Goal: Task Accomplishment & Management: Manage account settings

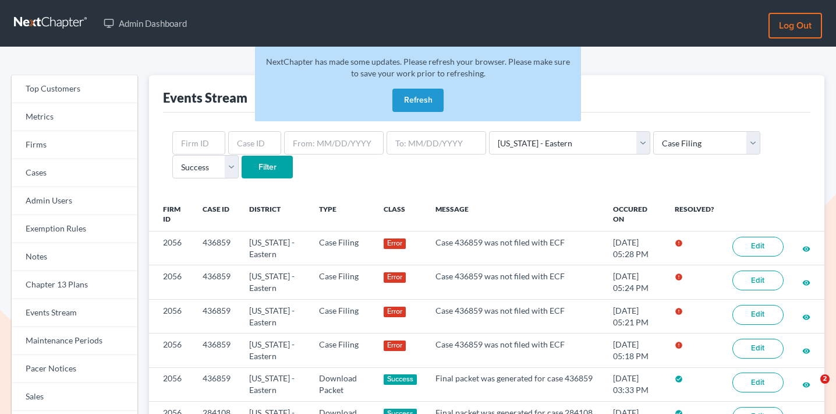
select select "48"
select select "case_filing"
select select "success"
click at [402, 96] on button "Refresh" at bounding box center [418, 100] width 51 height 23
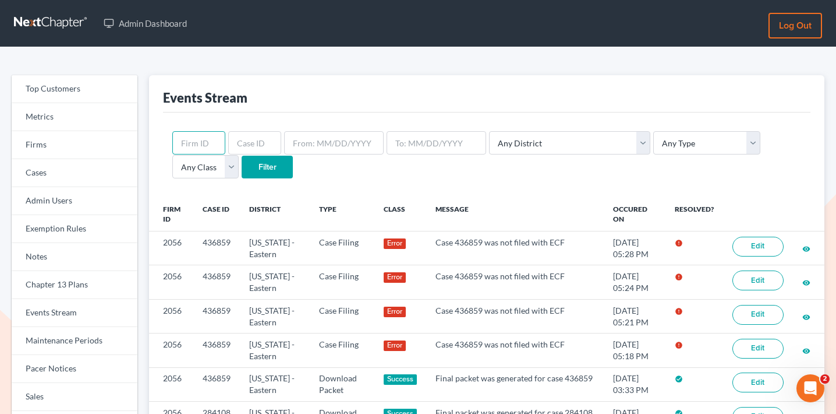
click at [201, 143] on input "text" at bounding box center [198, 142] width 53 height 23
click at [101, 145] on link "Firms" at bounding box center [75, 145] width 126 height 28
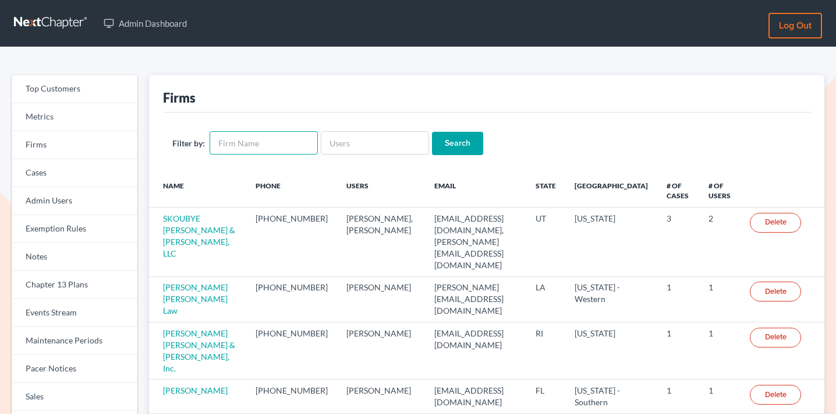
click at [234, 143] on input "text" at bounding box center [264, 142] width 108 height 23
type input "[PERSON_NAME]"
click at [432, 132] on input "Search" at bounding box center [457, 143] width 51 height 23
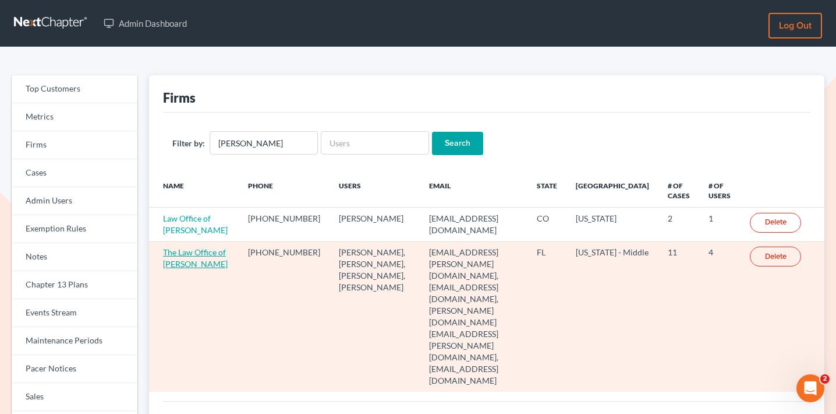
click at [187, 269] on link "The Law Office of [PERSON_NAME]" at bounding box center [195, 258] width 65 height 22
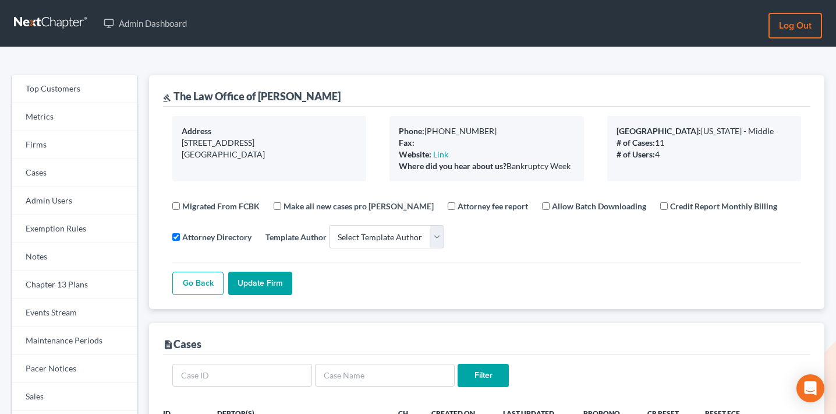
select select
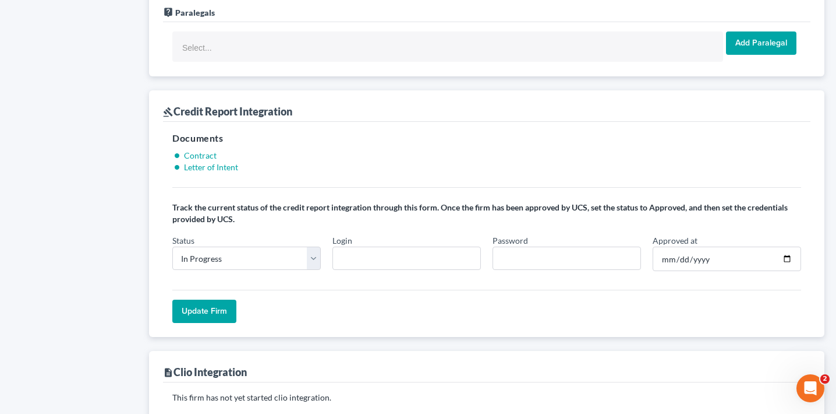
scroll to position [899, 0]
click at [221, 246] on select "In Progress Not Approved Approved Retry" at bounding box center [246, 257] width 149 height 23
select select "approved"
click at [172, 246] on select "In Progress Not Approved Approved Retry" at bounding box center [246, 257] width 149 height 23
click at [386, 246] on input "Login" at bounding box center [407, 257] width 149 height 23
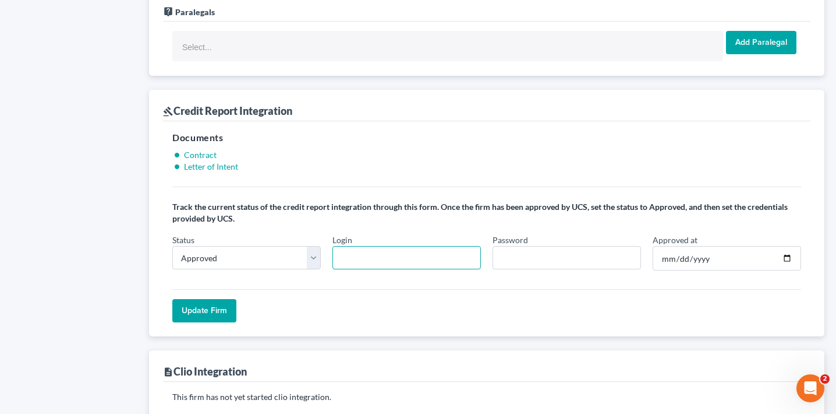
paste input "j.nelson"
type input "j.nelson"
click at [589, 246] on input "Password" at bounding box center [567, 257] width 149 height 23
paste input "NCEx8309!"
type input "NCEx8309!"
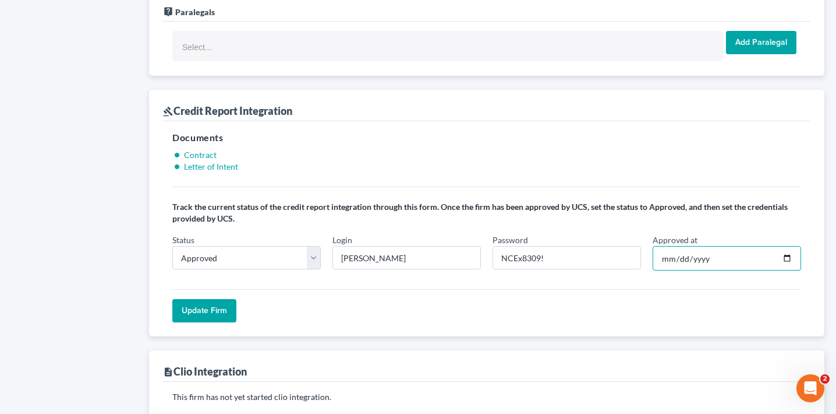
click at [706, 246] on input "Approved at" at bounding box center [727, 258] width 149 height 24
click at [732, 246] on input "Approved at" at bounding box center [727, 258] width 149 height 24
click at [783, 246] on input "Approved at" at bounding box center [727, 258] width 149 height 24
type input "2025-10-09"
click at [605, 289] on div "Update Firm" at bounding box center [486, 305] width 629 height 33
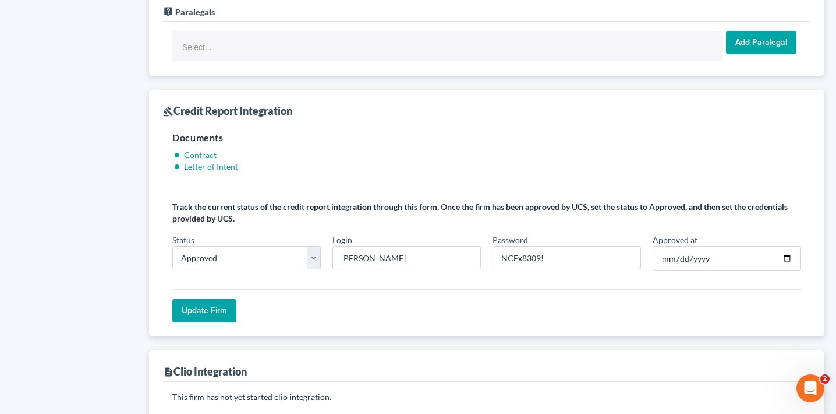
click at [213, 299] on input "Update Firm" at bounding box center [204, 310] width 64 height 23
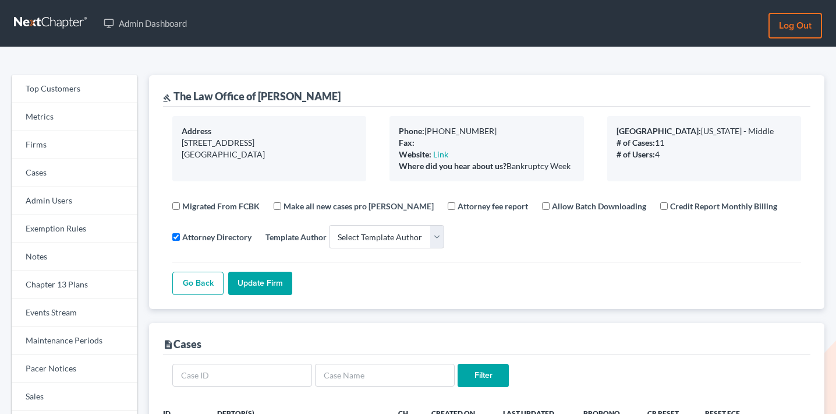
select select
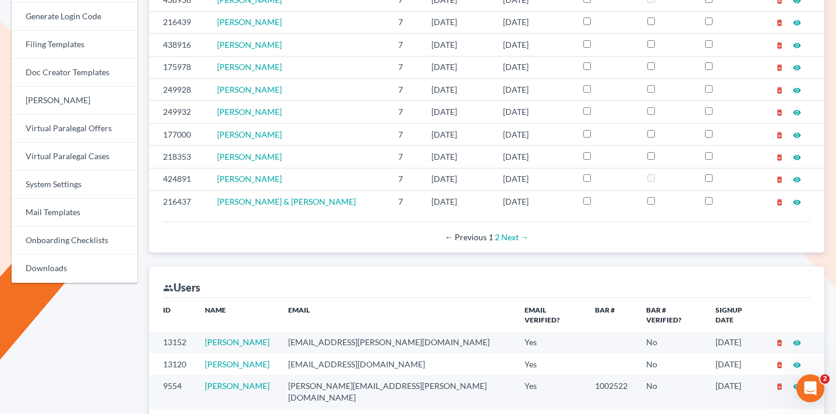
scroll to position [562, 0]
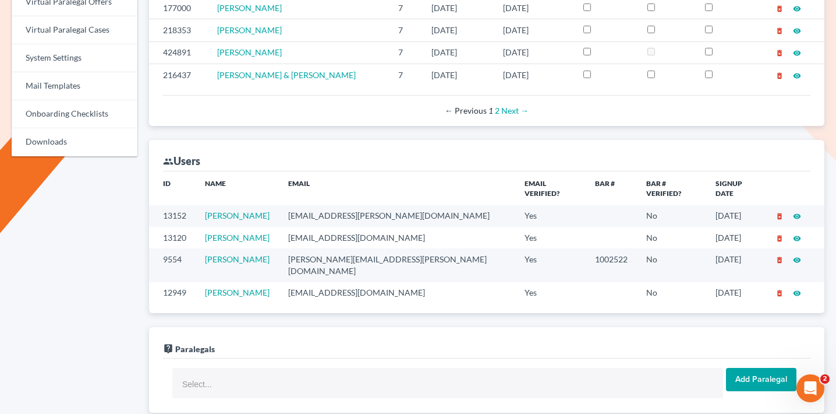
click at [334, 250] on td "john.nelson@lawofficejrn.com" at bounding box center [397, 264] width 237 height 33
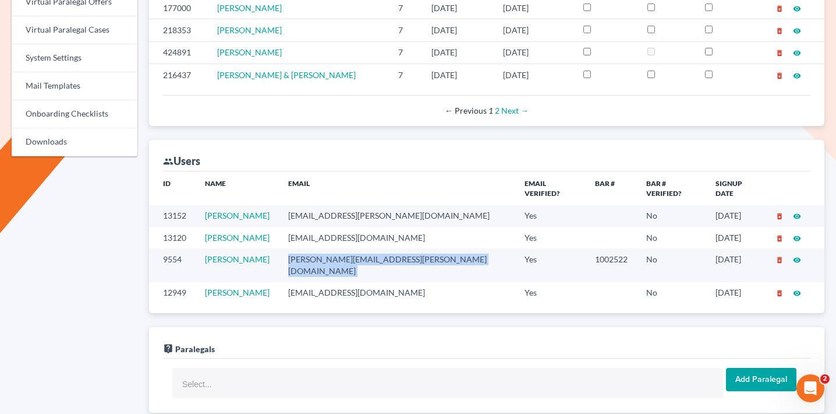
click at [334, 250] on td "john.nelson@lawofficejrn.com" at bounding box center [397, 264] width 237 height 33
copy td "john.nelson@lawofficejrn.com"
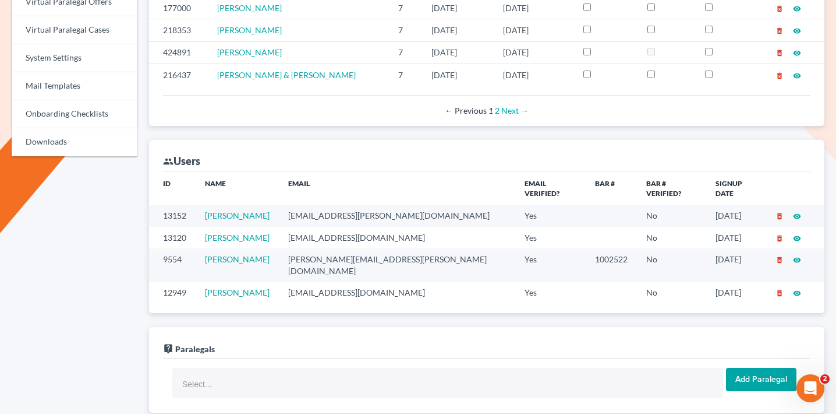
click at [343, 227] on td "wchastain@418canal.com" at bounding box center [397, 238] width 237 height 22
copy td "wchastain@418canal.com"
click at [332, 209] on td "mandy.jf.hancock@gmail.com" at bounding box center [397, 216] width 237 height 22
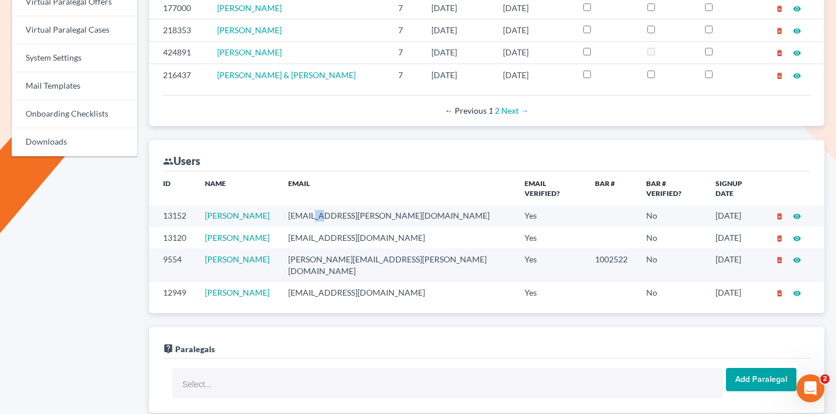
click at [332, 209] on td "mandy.jf.hancock@gmail.com" at bounding box center [397, 216] width 237 height 22
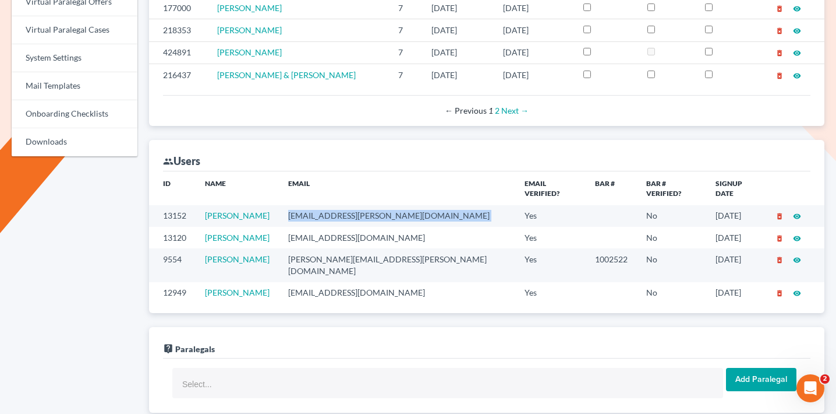
copy td "mandy.jf.hancock@gmail.com"
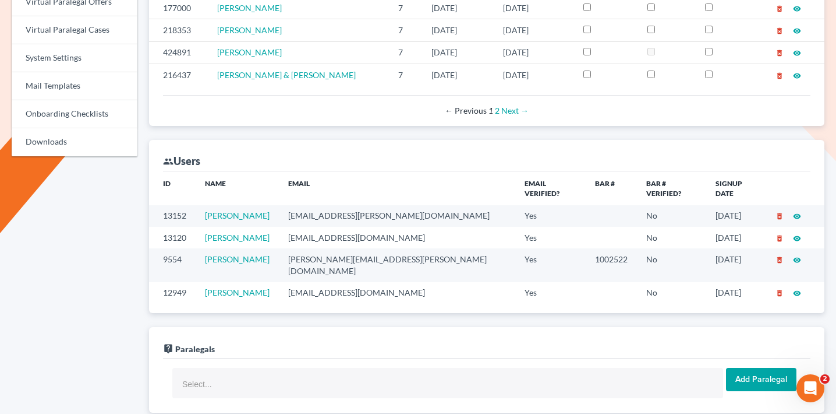
click at [322, 282] on td "tparker@418canal.com" at bounding box center [397, 293] width 237 height 22
copy td "tparker@418canal.com"
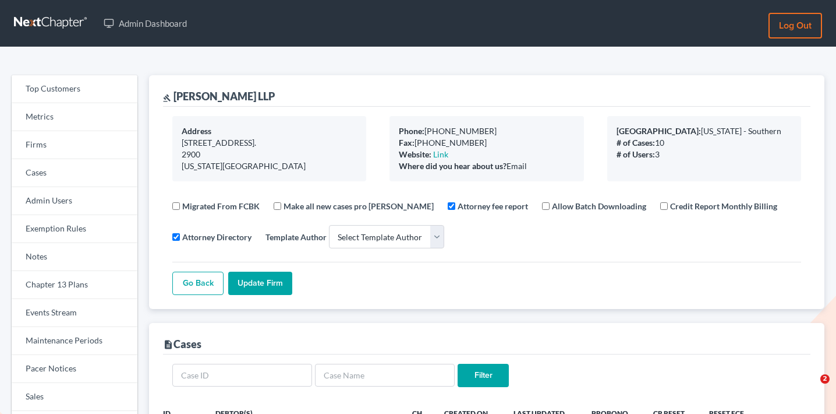
select select
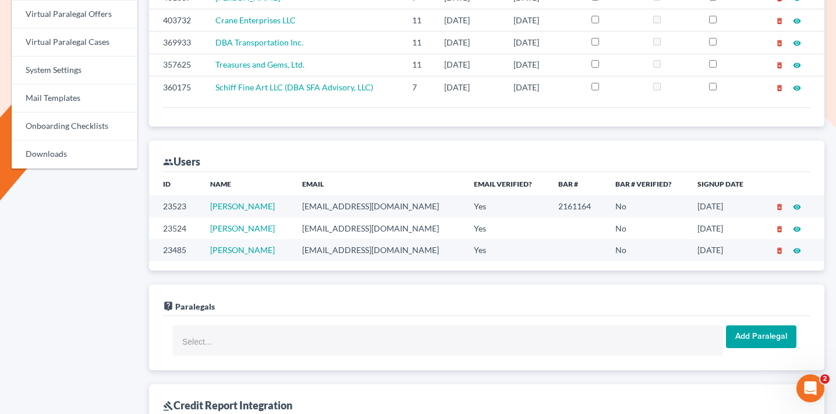
scroll to position [639, 0]
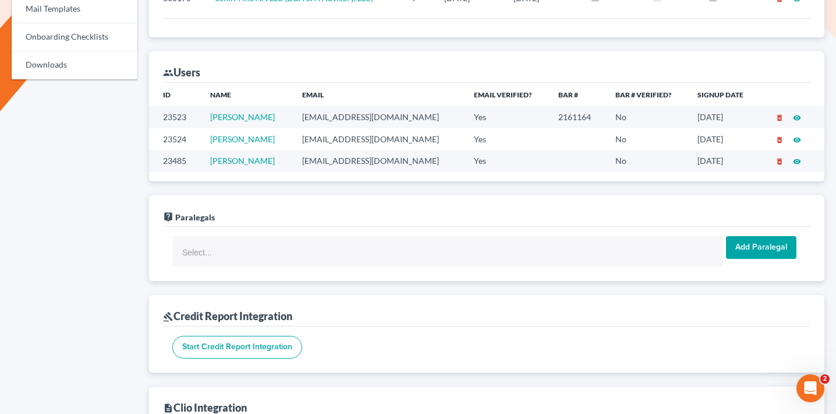
click at [320, 123] on td "[EMAIL_ADDRESS][DOMAIN_NAME]" at bounding box center [379, 117] width 172 height 22
click at [330, 115] on td "[EMAIL_ADDRESS][DOMAIN_NAME]" at bounding box center [379, 117] width 172 height 22
click at [330, 115] on td "esnyder@wilkauslander.com" at bounding box center [379, 117] width 172 height 22
copy td "esnyder@wilkauslander.com"
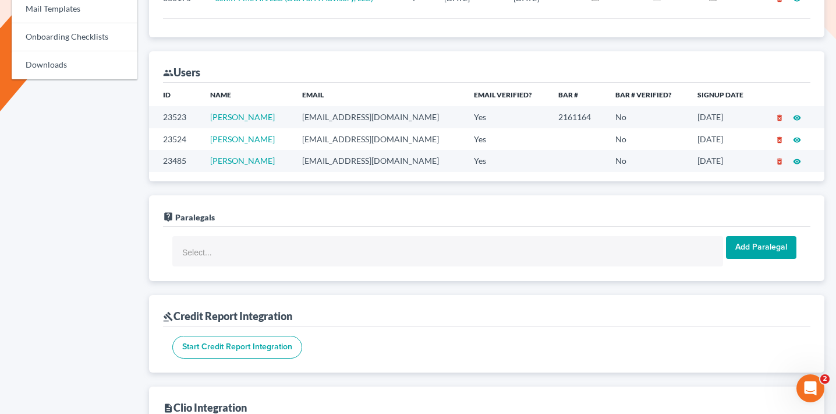
click at [317, 139] on td "sharvey@wilkauslander.com" at bounding box center [379, 139] width 172 height 22
copy td "sharvey@wilkauslander.com"
click at [340, 161] on td "nraymond@wilkauslander.com" at bounding box center [379, 161] width 172 height 22
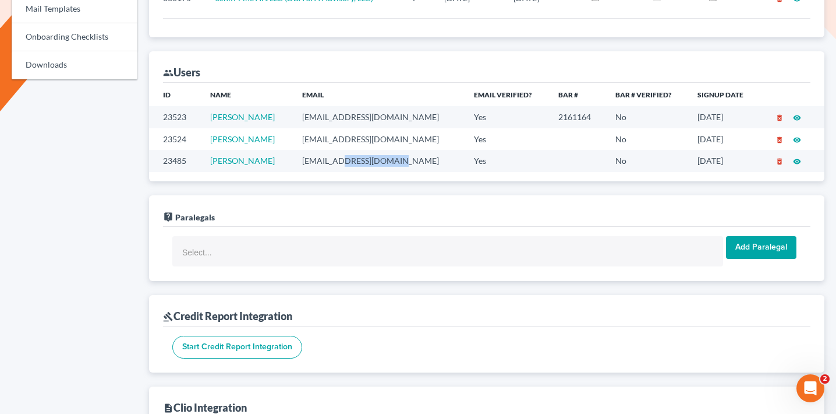
click at [340, 161] on td "nraymond@wilkauslander.com" at bounding box center [379, 161] width 172 height 22
copy td "nraymond@wilkauslander.com"
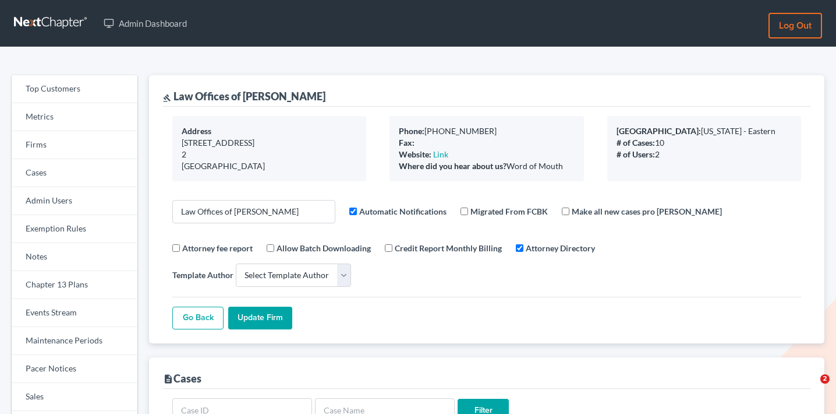
select select
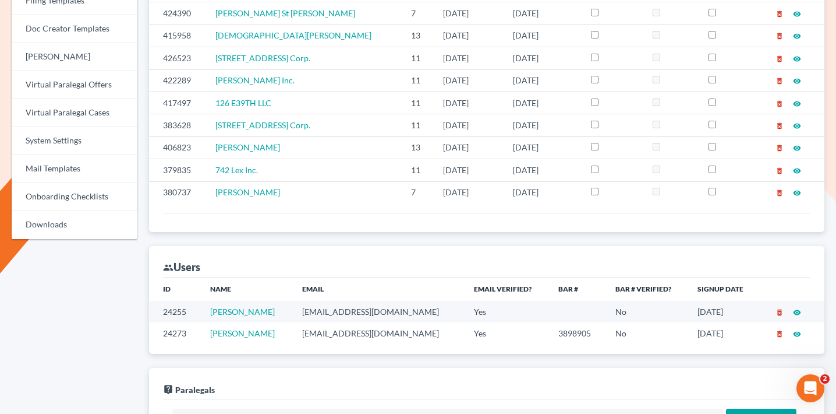
scroll to position [478, 0]
click at [342, 302] on td "[EMAIL_ADDRESS][DOMAIN_NAME]" at bounding box center [379, 313] width 172 height 22
click at [342, 302] on td "otonumana@gmail.com" at bounding box center [379, 313] width 172 height 22
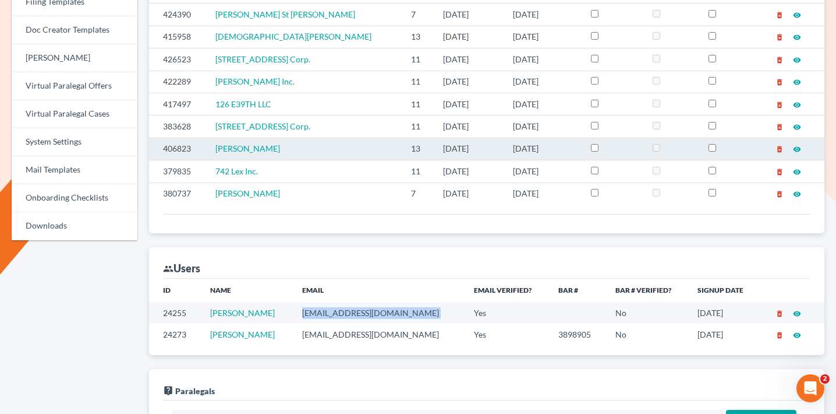
copy td "otonumana@gmail.com"
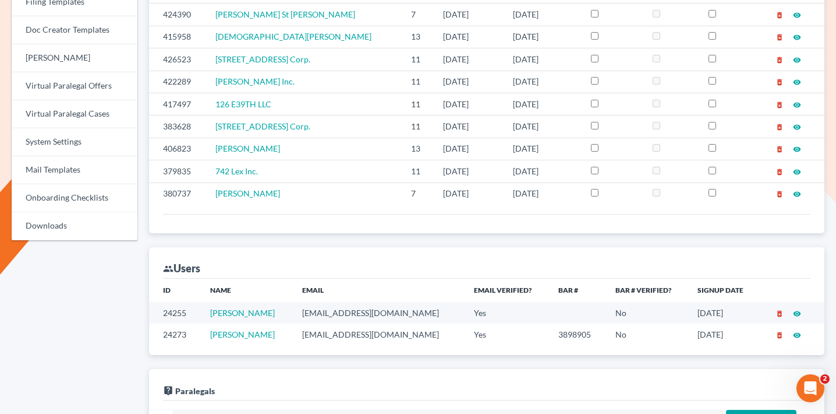
click at [326, 323] on td "johnemefieh@gmail.com" at bounding box center [379, 334] width 172 height 22
copy td "johnemefieh@gmail.com"
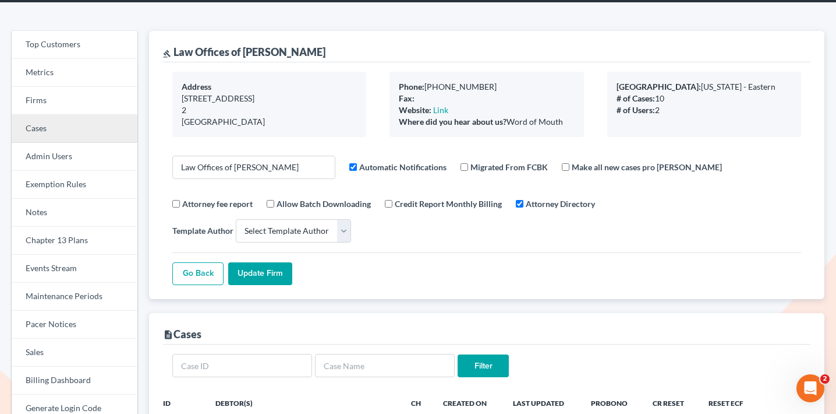
scroll to position [0, 0]
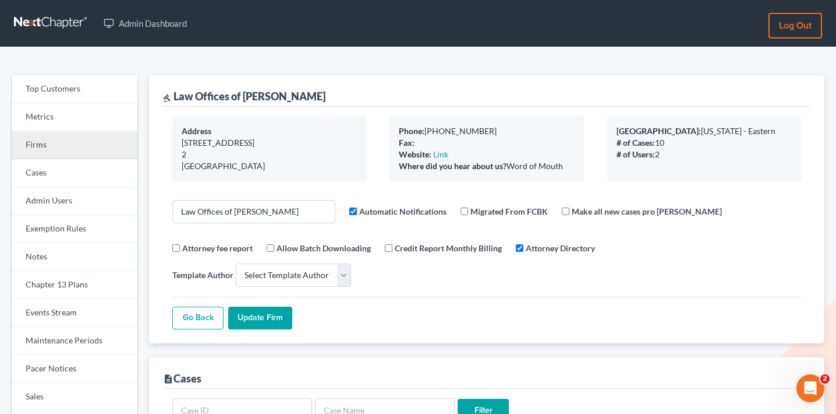
click at [92, 151] on link "Firms" at bounding box center [75, 145] width 126 height 28
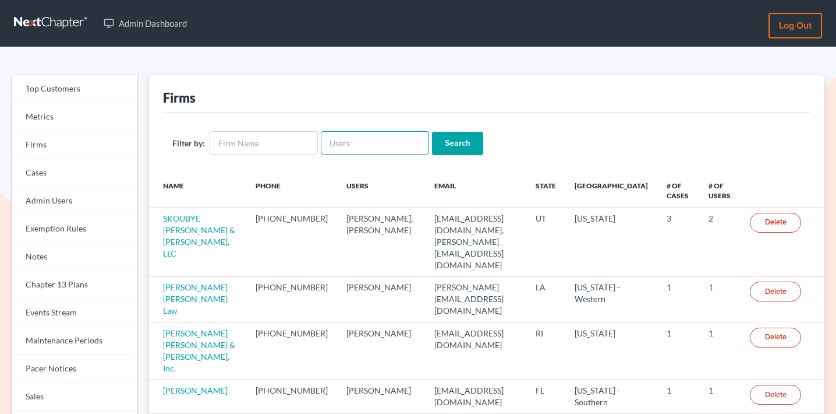
click at [365, 136] on input "text" at bounding box center [375, 142] width 108 height 23
paste input "[PERSON_NAME][EMAIL_ADDRESS][DOMAIN_NAME]"
type input "[PERSON_NAME][EMAIL_ADDRESS][DOMAIN_NAME]"
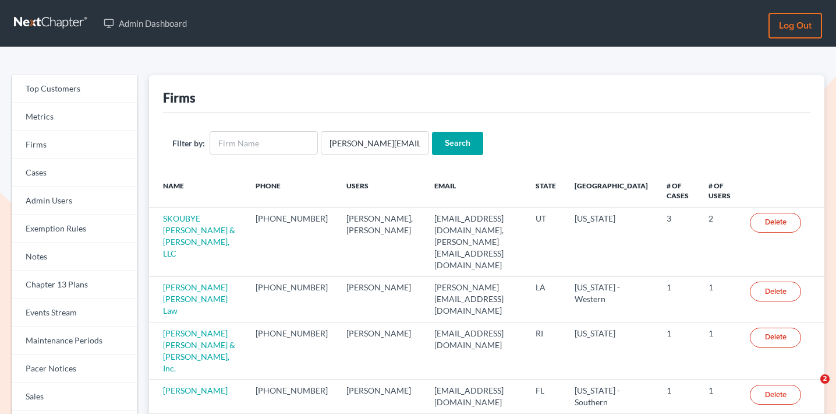
click at [452, 150] on input "Search" at bounding box center [457, 143] width 51 height 23
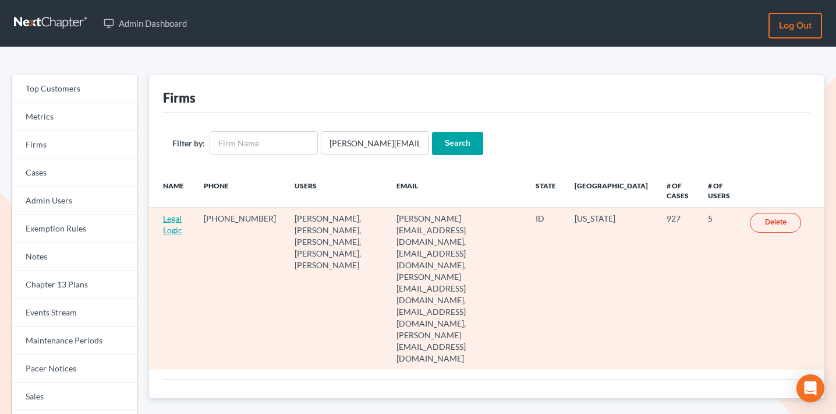
click at [170, 226] on link "Legal Logic" at bounding box center [172, 224] width 19 height 22
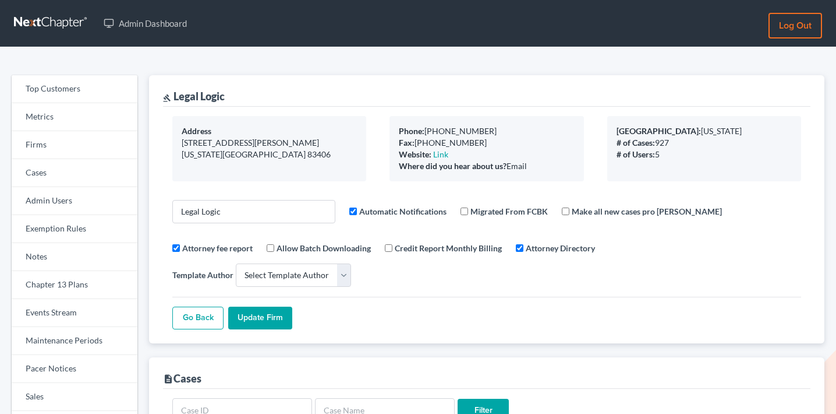
select select
click at [257, 213] on input "Legal Logic" at bounding box center [253, 211] width 163 height 23
paste input "[PERSON_NAME] & [PERSON_NAME]"
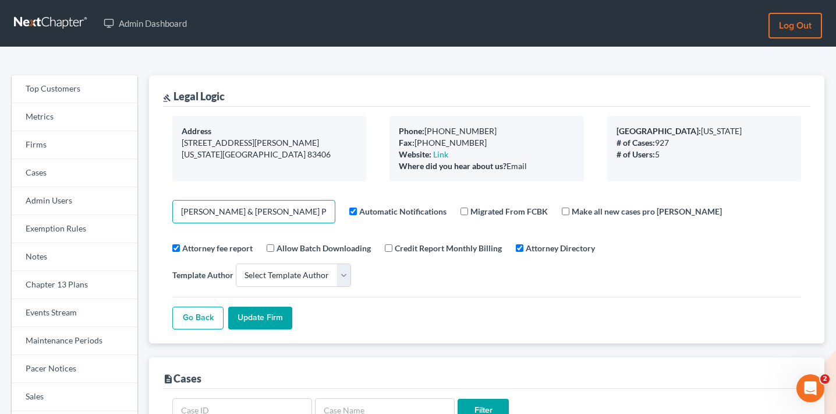
type input "[PERSON_NAME] & [PERSON_NAME] PLLC"
click at [288, 182] on div "Address [STREET_ADDRESS][PERSON_NAME][US_STATE] Phone: [PHONE_NUMBER] Fax: [PHO…" at bounding box center [487, 225] width 648 height 237
click at [269, 306] on input "Update Firm" at bounding box center [260, 317] width 64 height 23
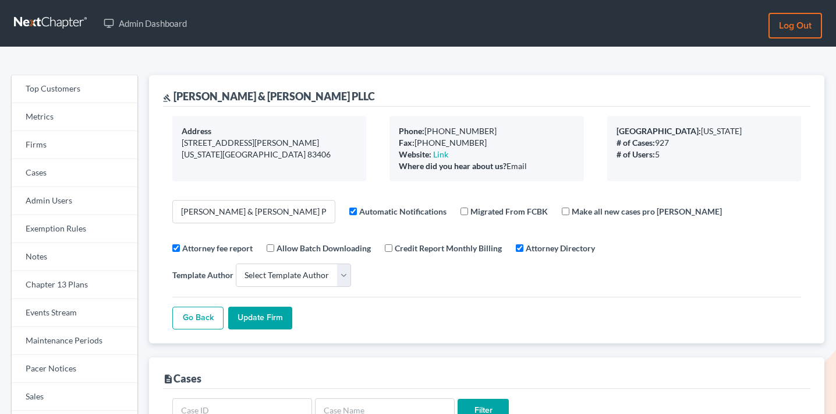
select select
click at [63, 152] on link "Firms" at bounding box center [75, 145] width 126 height 28
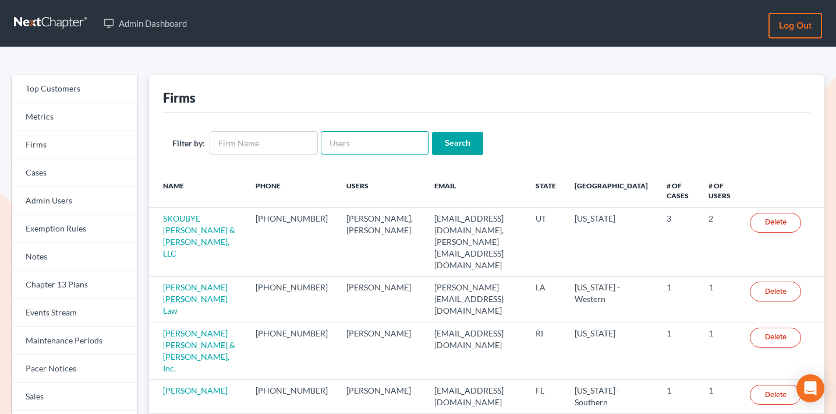
click at [354, 144] on input "text" at bounding box center [375, 142] width 108 height 23
paste input "Thu [PERSON_NAME]"
type input "Thu [PERSON_NAME]"
click at [446, 148] on input "Search" at bounding box center [457, 143] width 51 height 23
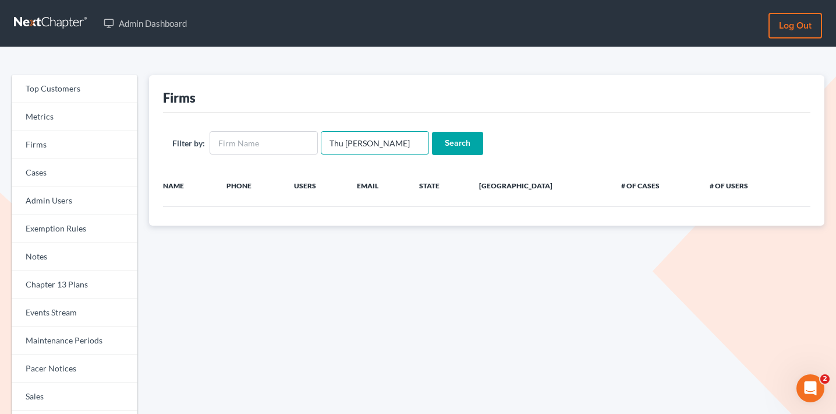
drag, startPoint x: 347, startPoint y: 143, endPoint x: 339, endPoint y: 140, distance: 8.1
click at [339, 140] on input "Thu [PERSON_NAME]" at bounding box center [375, 142] width 108 height 23
type input "Thu Mai"
click at [432, 132] on input "Search" at bounding box center [457, 143] width 51 height 23
drag, startPoint x: 343, startPoint y: 141, endPoint x: 311, endPoint y: 140, distance: 32.0
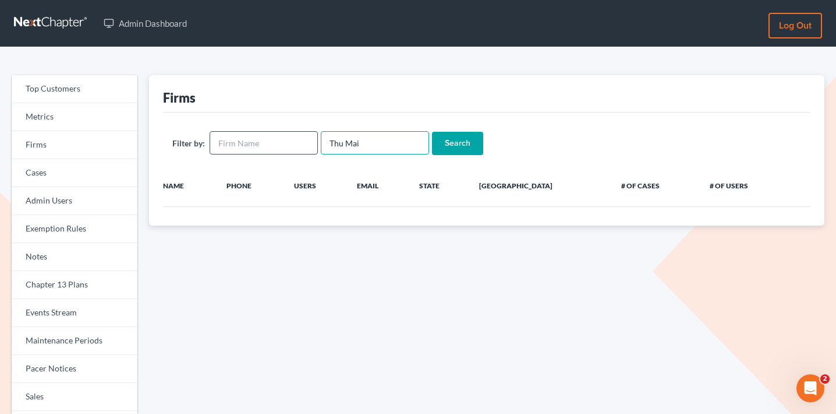
click at [311, 140] on form "Filter by: Thu Mai Search" at bounding box center [486, 143] width 629 height 24
type input "Mai"
click at [432, 132] on input "Search" at bounding box center [457, 143] width 51 height 23
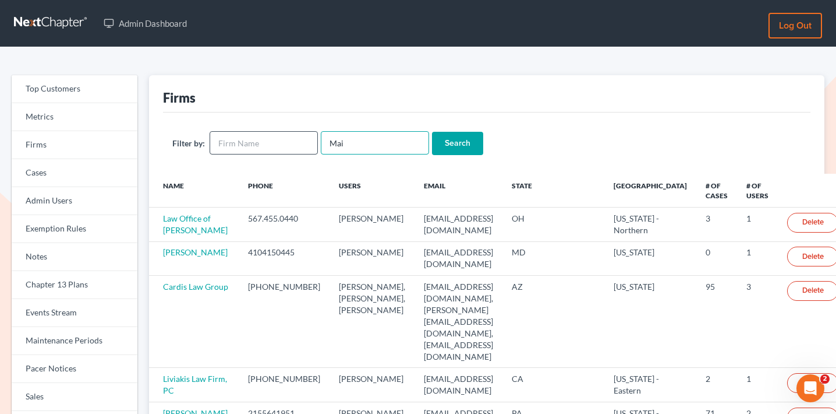
drag, startPoint x: 351, startPoint y: 141, endPoint x: 312, endPoint y: 141, distance: 39.6
click at [312, 141] on form "Filter by: Mai Search" at bounding box center [486, 143] width 629 height 24
type input "Thu"
click at [432, 132] on input "Search" at bounding box center [457, 143] width 51 height 23
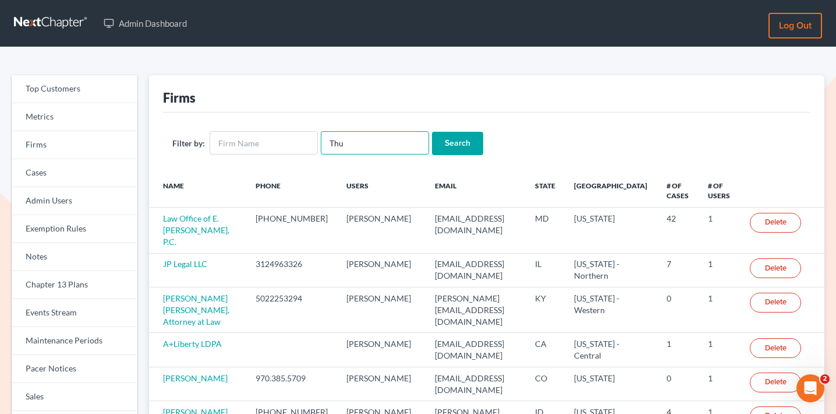
click at [369, 144] on input "Thu" at bounding box center [375, 142] width 108 height 23
paste input "TMai@mailawoffice.com"
type input "ThuTMai@mailawoffice.com"
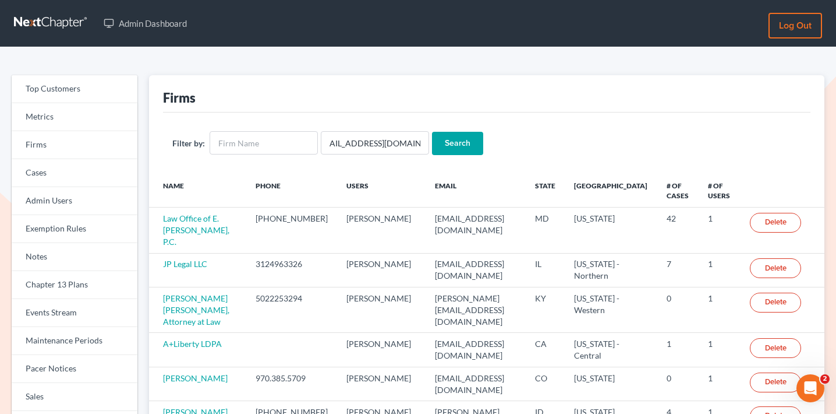
scroll to position [0, 0]
click at [438, 146] on input "Search" at bounding box center [457, 143] width 51 height 23
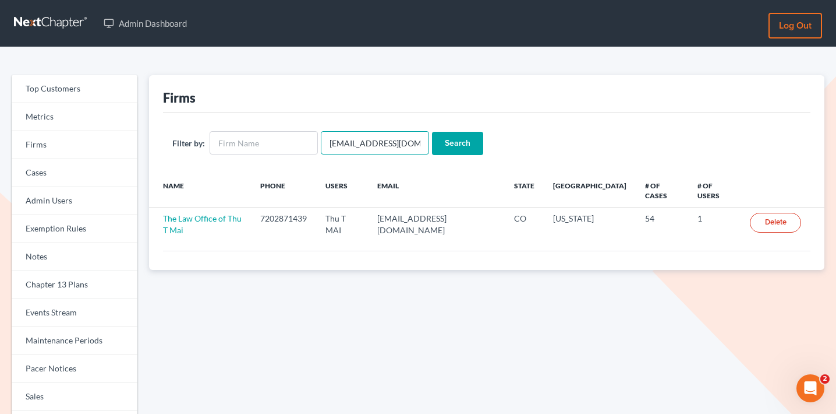
click at [338, 138] on input "ThuTMai@mailawoffice.com" at bounding box center [375, 142] width 108 height 23
paste input "courts@edwardsphillip"
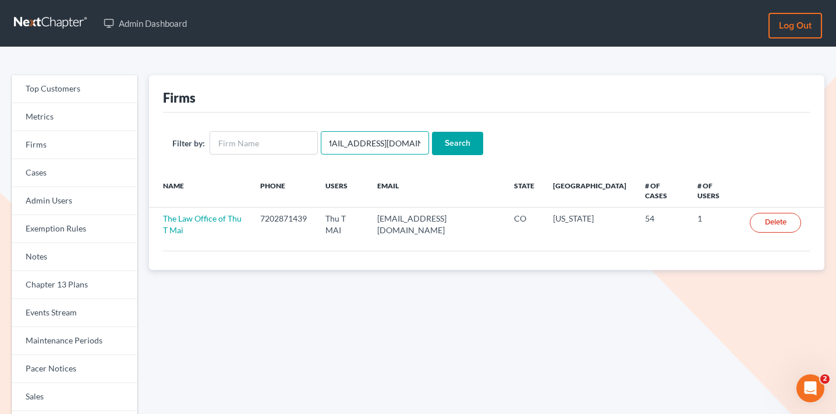
type input "[EMAIL_ADDRESS][DOMAIN_NAME]"
click at [447, 137] on input "Search" at bounding box center [457, 143] width 51 height 23
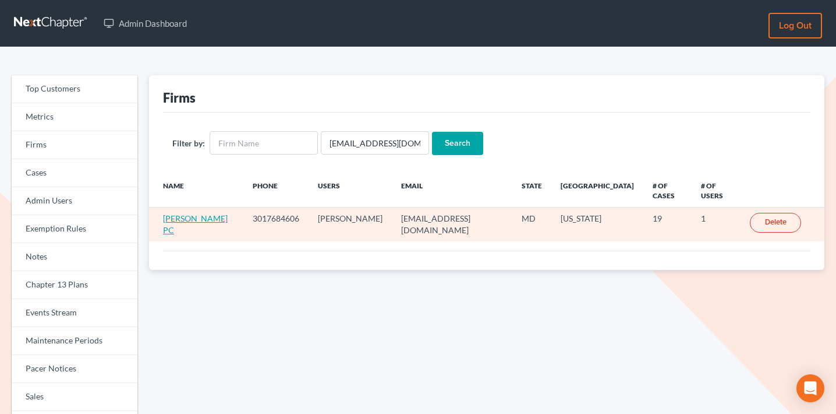
click at [183, 227] on link "[PERSON_NAME] PC" at bounding box center [195, 224] width 65 height 22
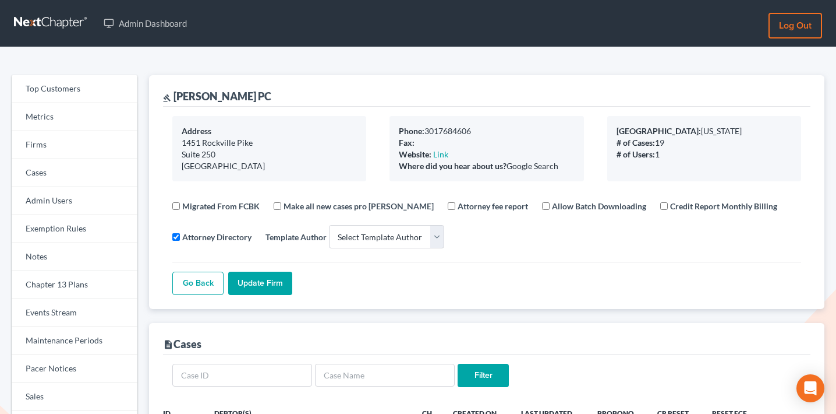
select select
click at [62, 146] on link "Firms" at bounding box center [75, 145] width 126 height 28
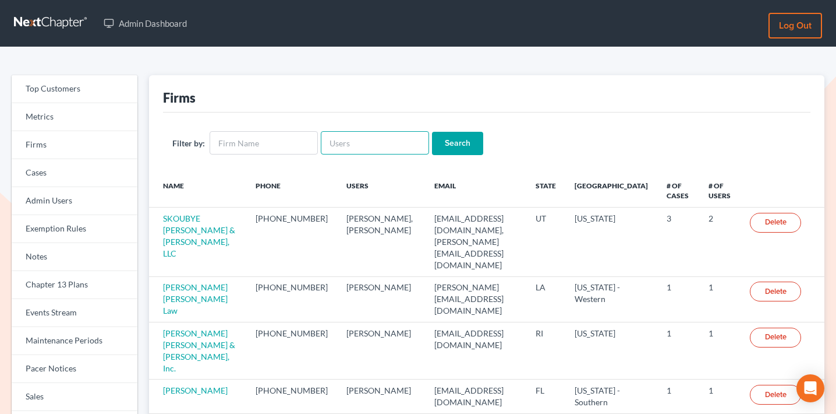
click at [341, 150] on input "text" at bounding box center [375, 142] width 108 height 23
paste input "[PERSON_NAME][EMAIL_ADDRESS][DOMAIN_NAME]"
type input "[PERSON_NAME][EMAIL_ADDRESS][DOMAIN_NAME]"
click at [465, 144] on input "Search" at bounding box center [457, 143] width 51 height 23
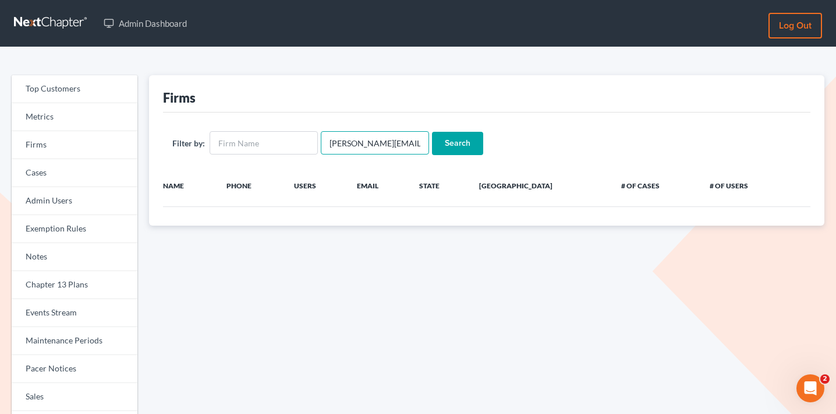
click at [353, 142] on input "erica@kinnairdlaw.com" at bounding box center [375, 142] width 108 height 23
drag, startPoint x: 351, startPoint y: 142, endPoint x: 301, endPoint y: 142, distance: 50.1
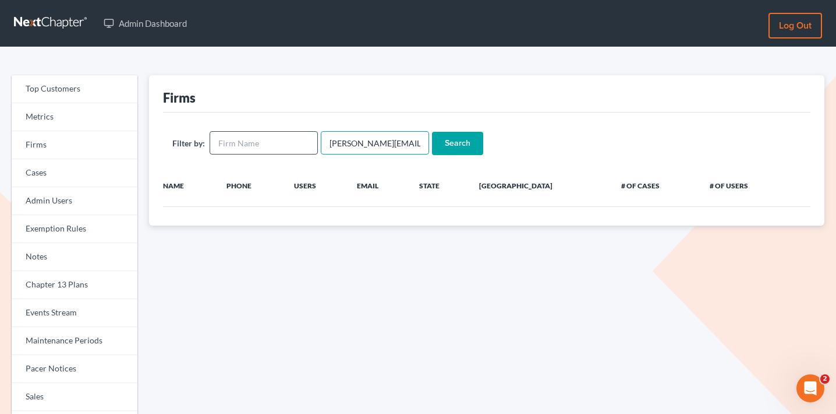
click at [301, 142] on form "Filter by: erica@kinnairdlaw.com Search" at bounding box center [486, 143] width 629 height 24
type input "kinnairdlaw.com"
click at [432, 132] on input "Search" at bounding box center [457, 143] width 51 height 23
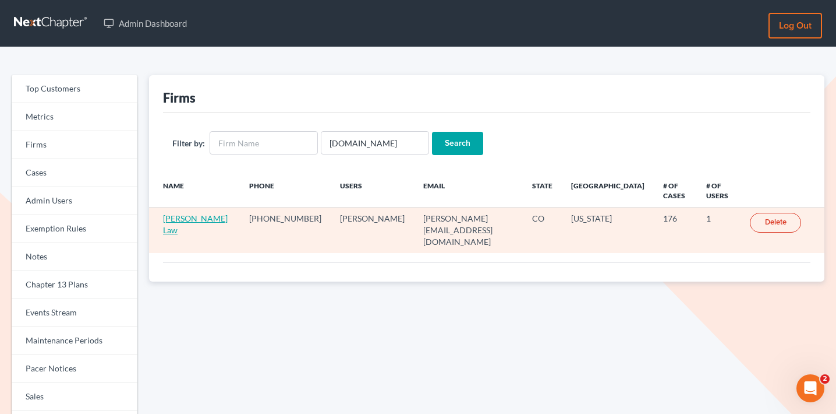
click at [198, 213] on link "[PERSON_NAME] Law" at bounding box center [195, 224] width 65 height 22
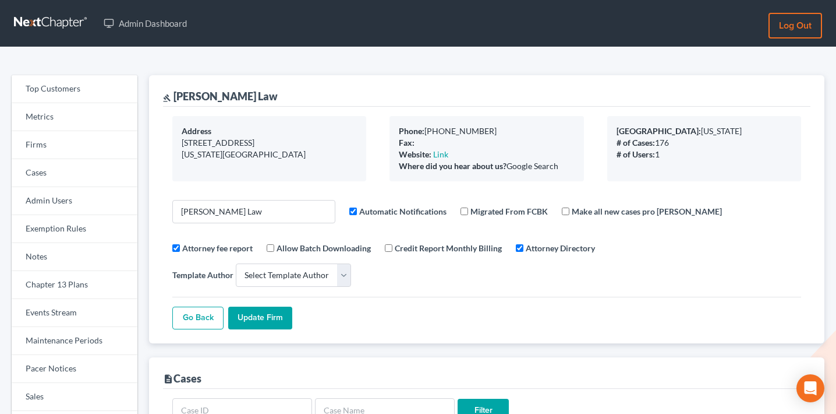
select select
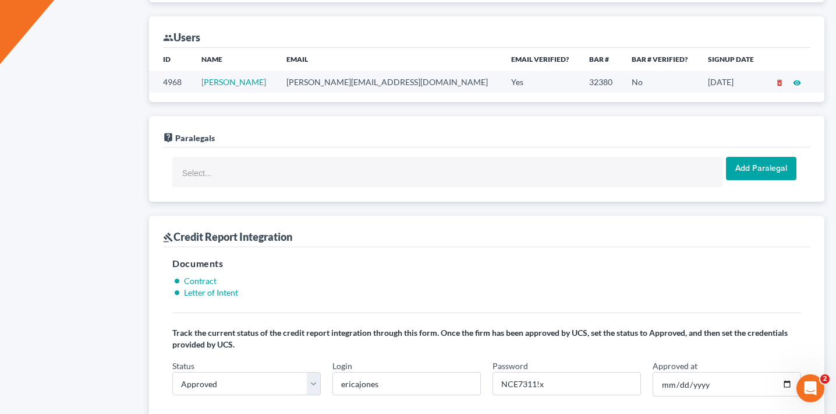
scroll to position [912, 0]
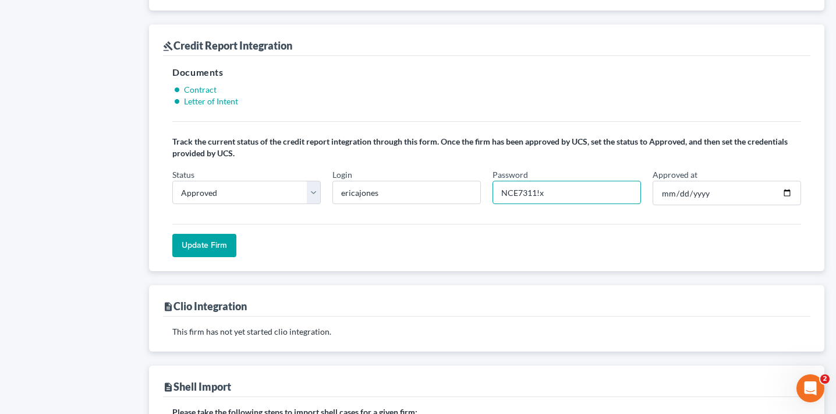
drag, startPoint x: 537, startPoint y: 171, endPoint x: 506, endPoint y: 171, distance: 30.9
click at [506, 181] on input "NCE7311!x" at bounding box center [567, 192] width 149 height 23
drag, startPoint x: 502, startPoint y: 169, endPoint x: 536, endPoint y: 168, distance: 33.8
click at [536, 181] on input "NCE7311!x" at bounding box center [567, 192] width 149 height 23
